Goal: Information Seeking & Learning: Learn about a topic

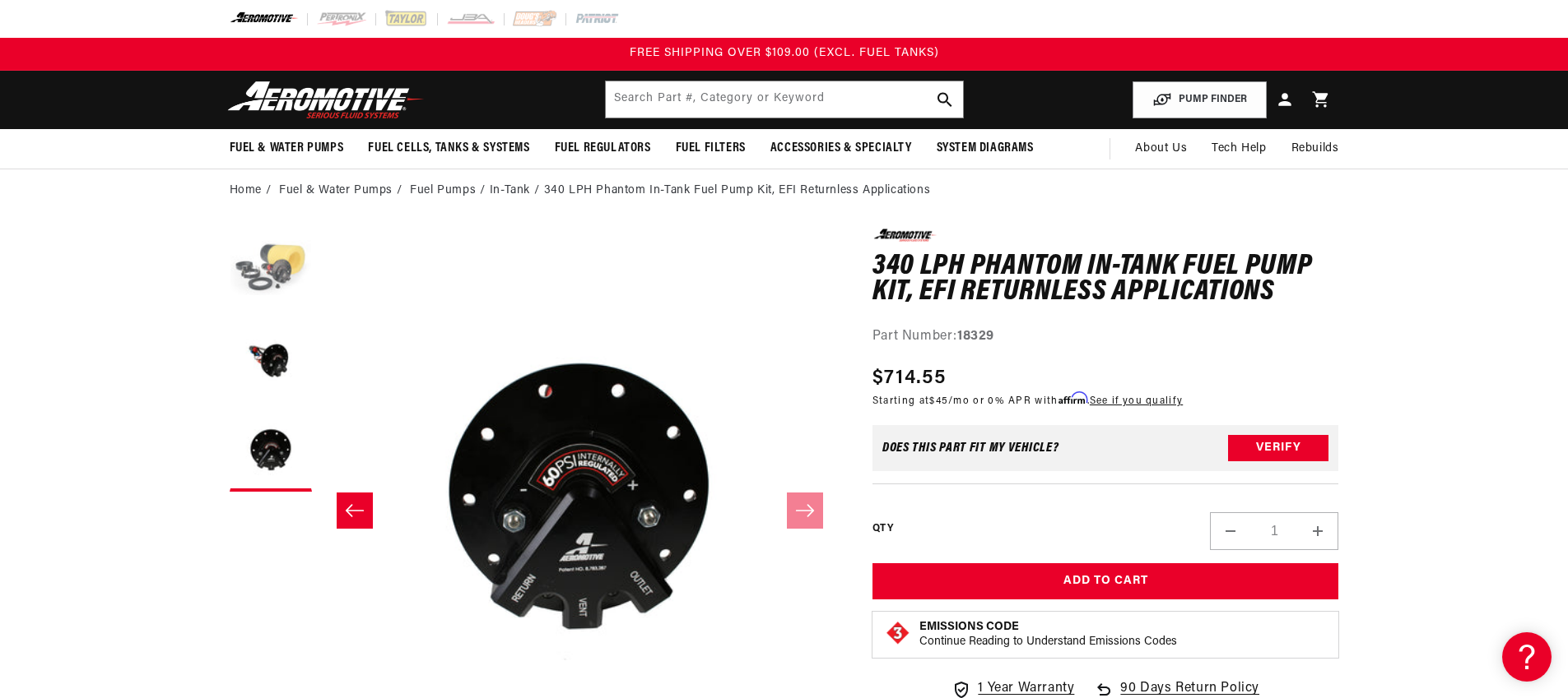
click at [273, 280] on button "Load image 1 in gallery view" at bounding box center [271, 270] width 83 height 83
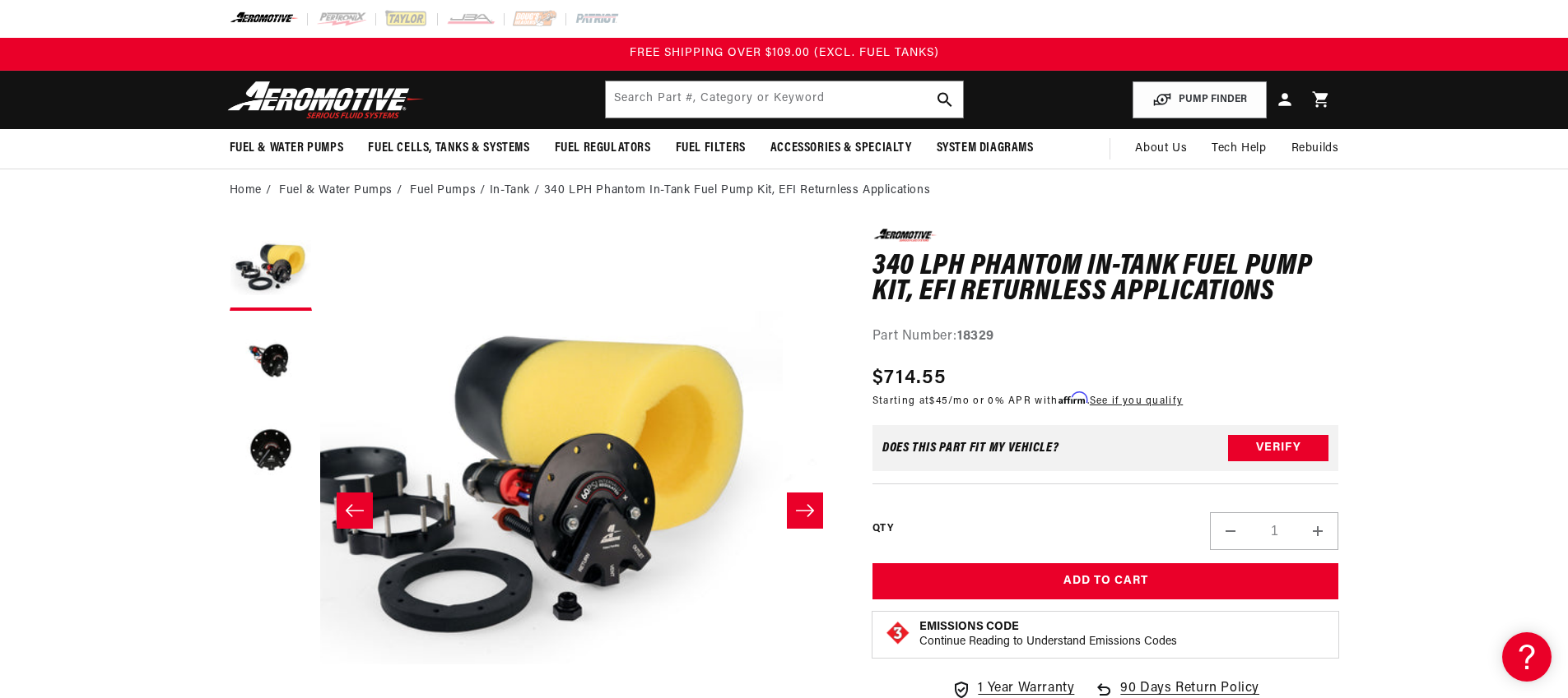
scroll to position [1, 0]
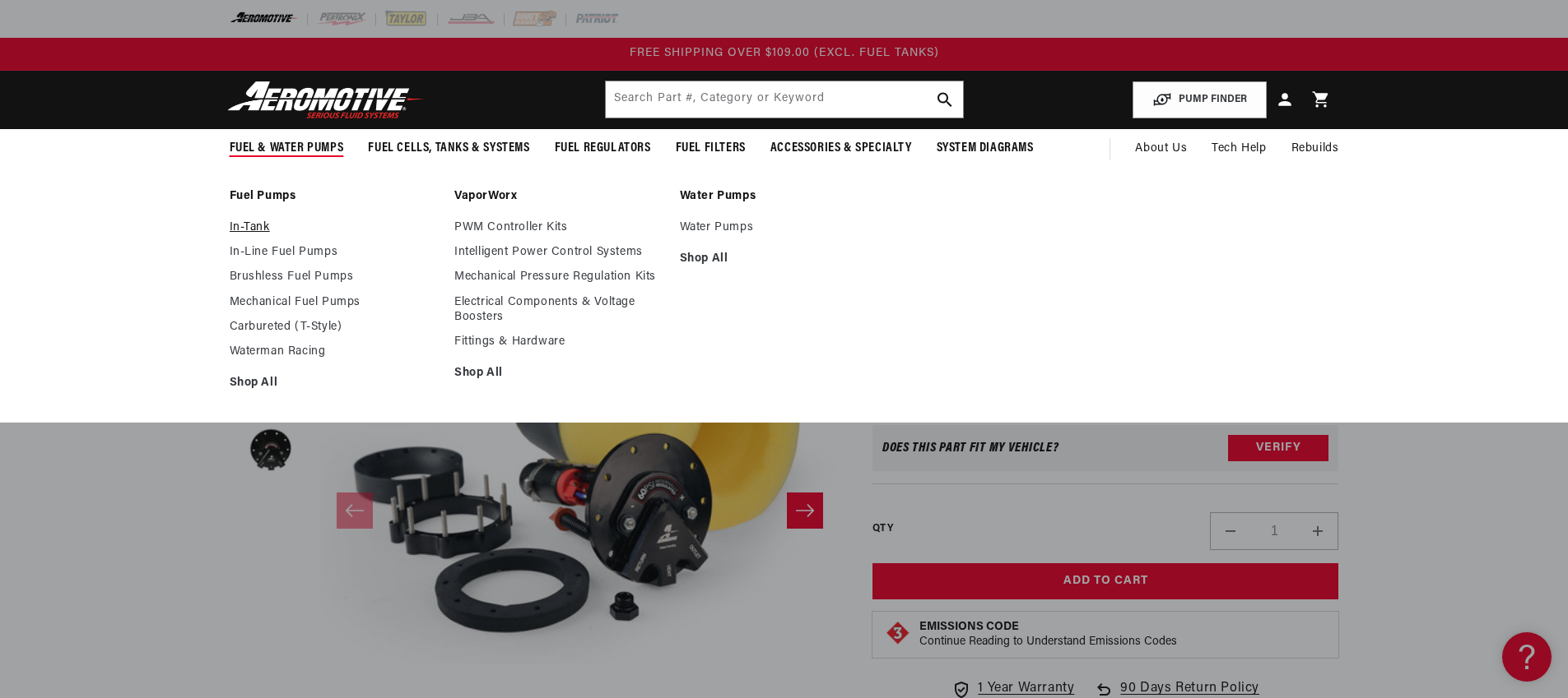
click at [257, 232] on link "In-Tank" at bounding box center [334, 227] width 209 height 15
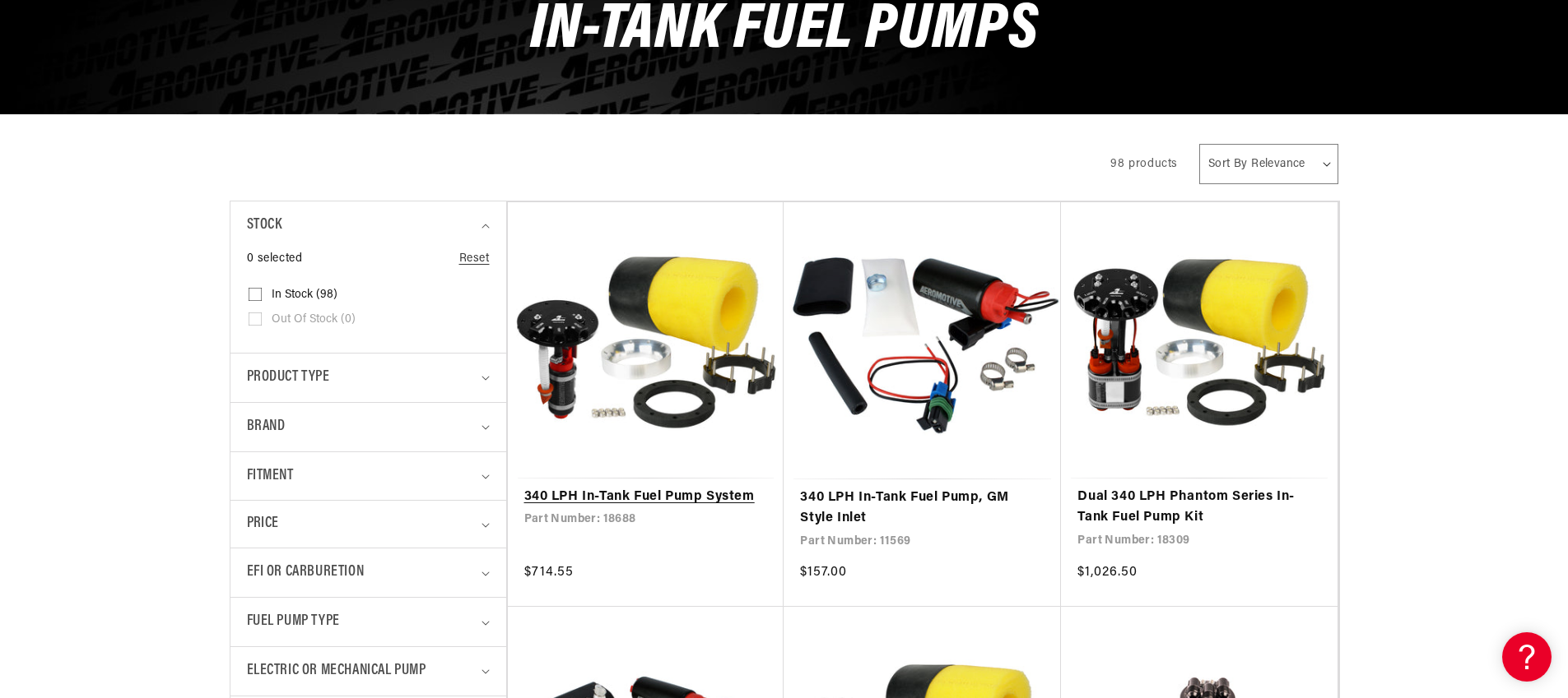
click at [640, 502] on link "340 LPH In-Tank Fuel Pump System" at bounding box center [646, 498] width 243 height 21
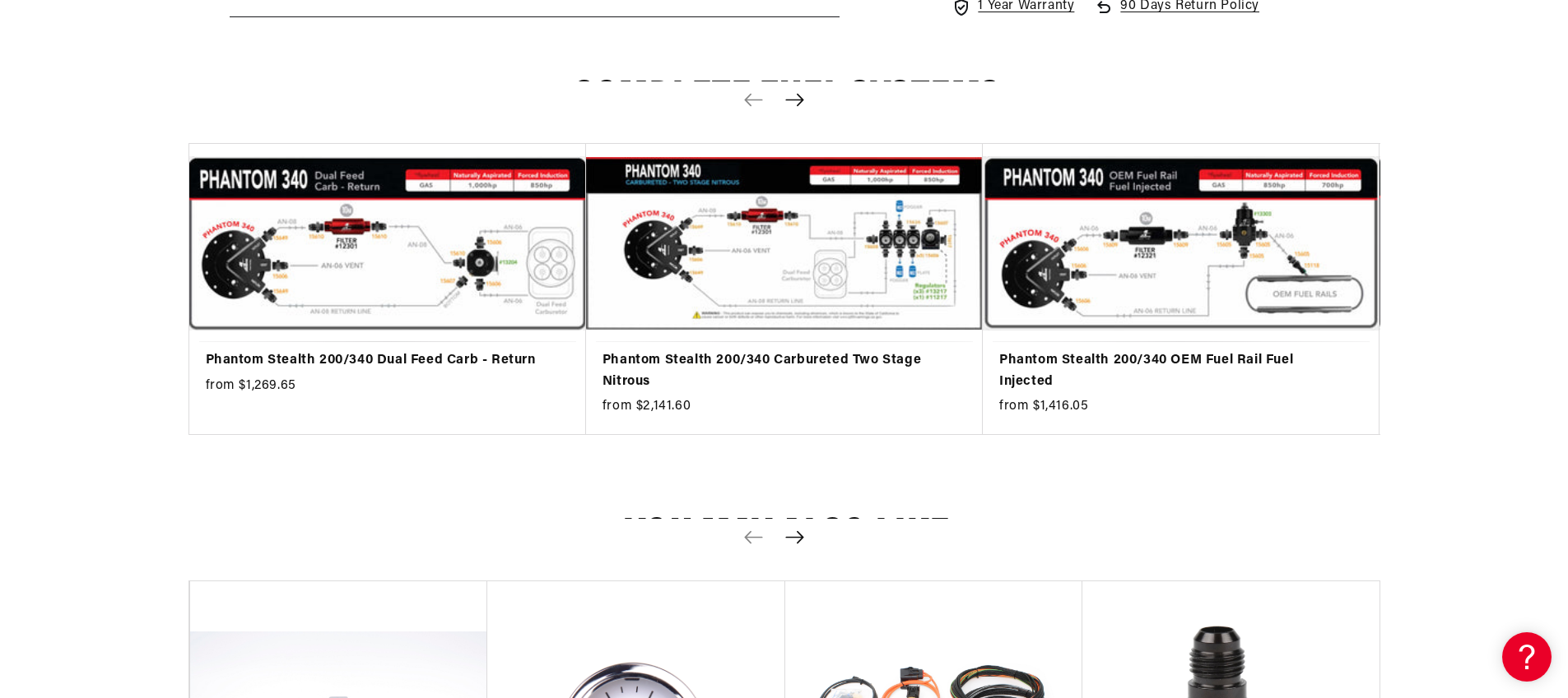
scroll to position [2308, 0]
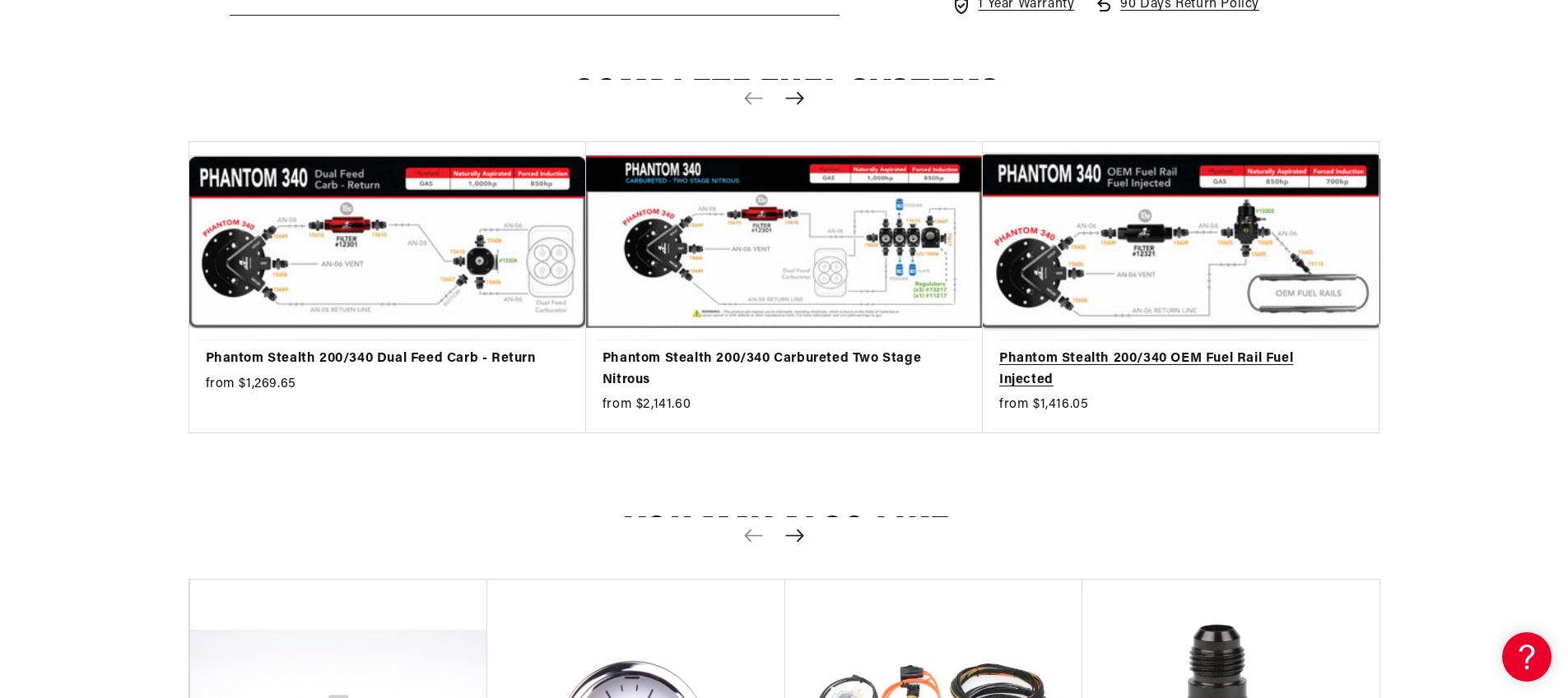
click at [1034, 379] on link "Phantom Stealth 200/340 OEM Fuel Rail Fuel Injected" at bounding box center [1172, 370] width 347 height 42
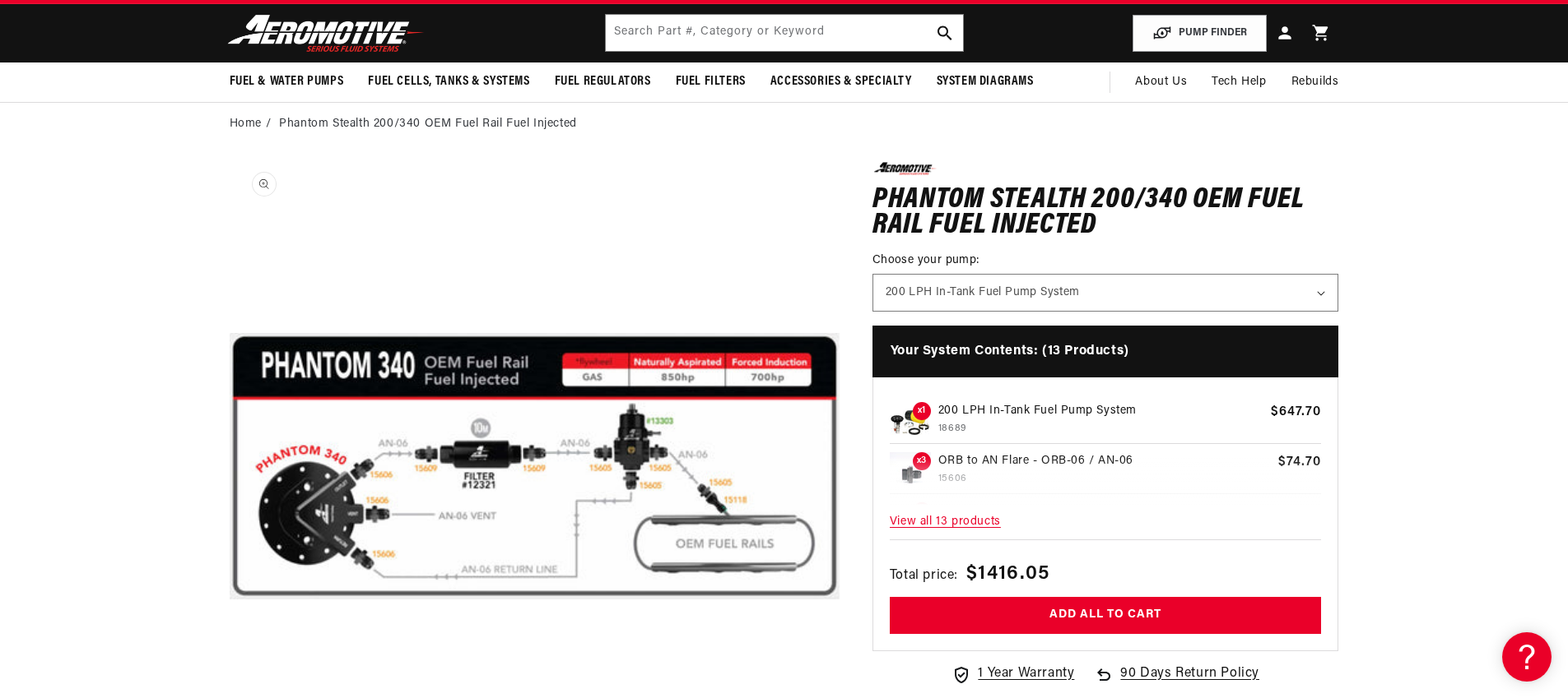
scroll to position [68, 0]
